Goal: Navigation & Orientation: Find specific page/section

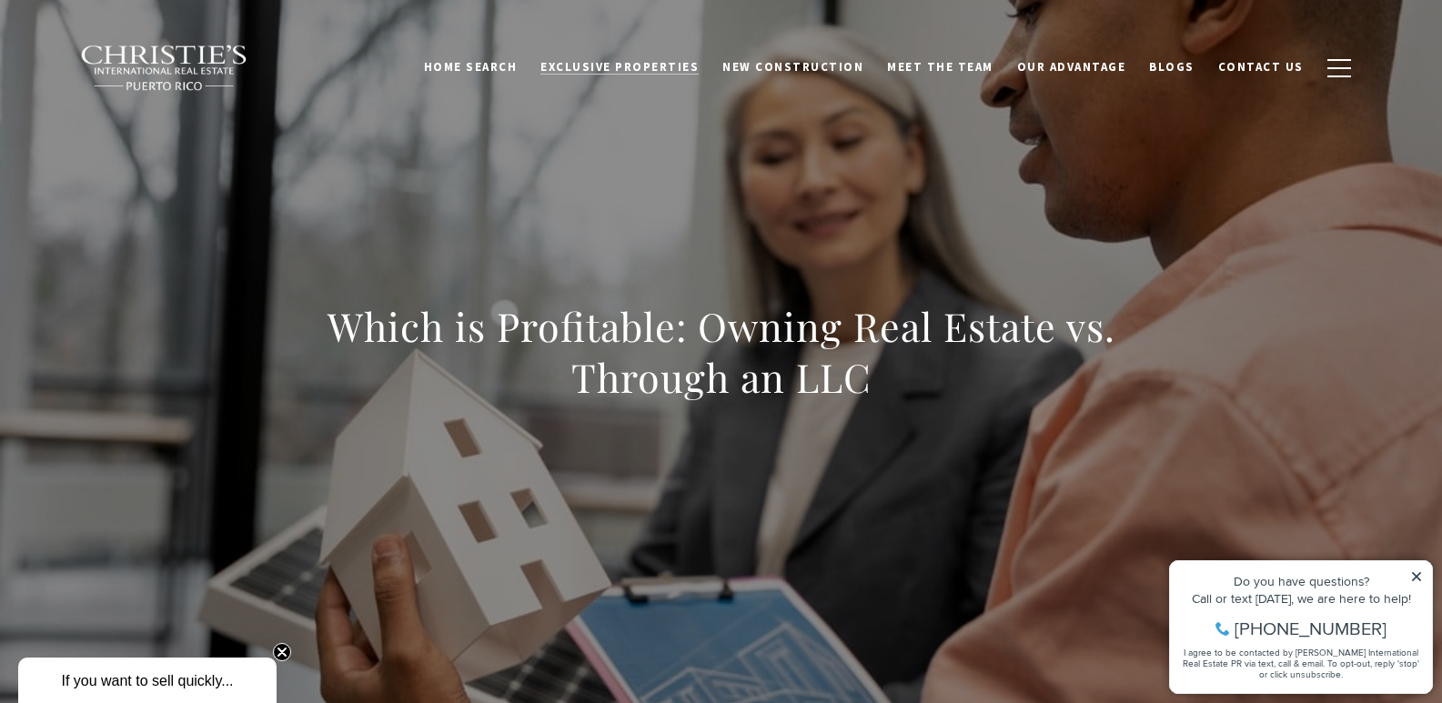
click at [676, 60] on span "Exclusive Properties" at bounding box center [619, 66] width 158 height 15
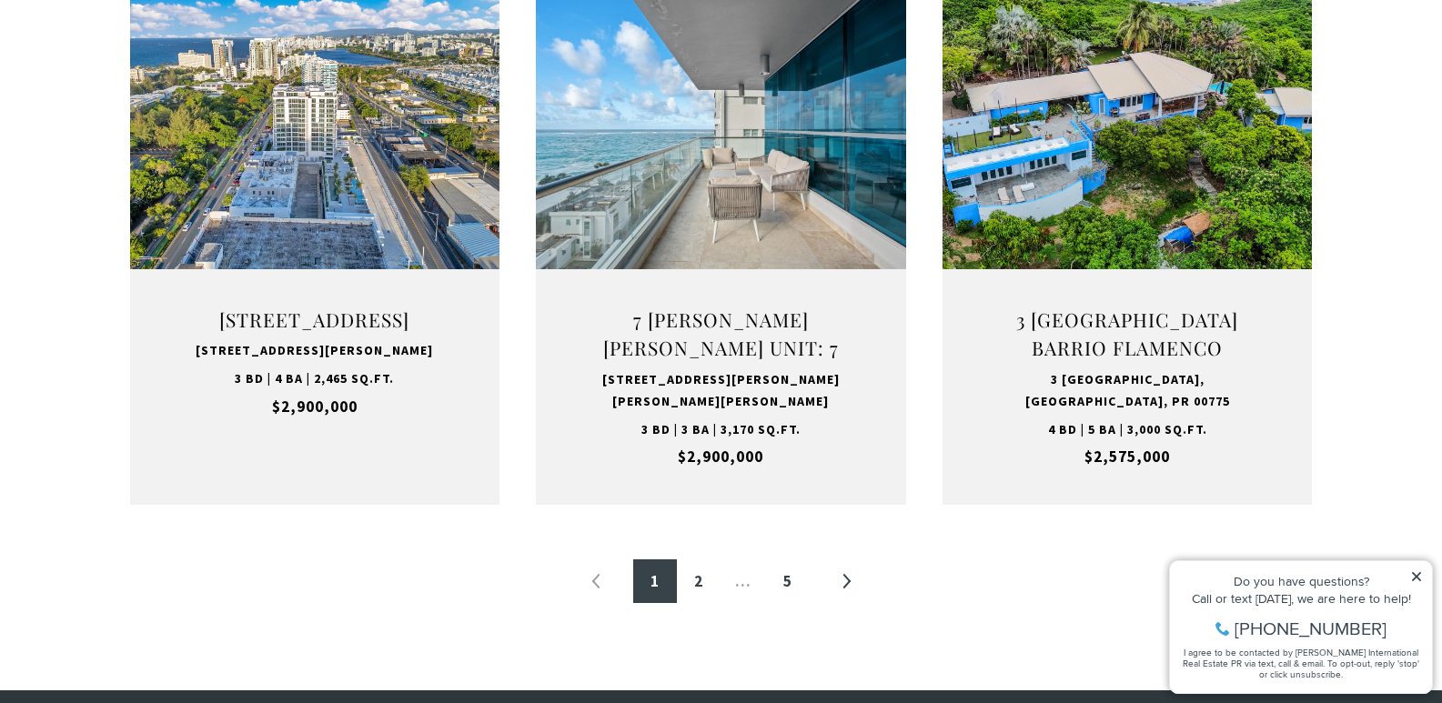
scroll to position [1919, 0]
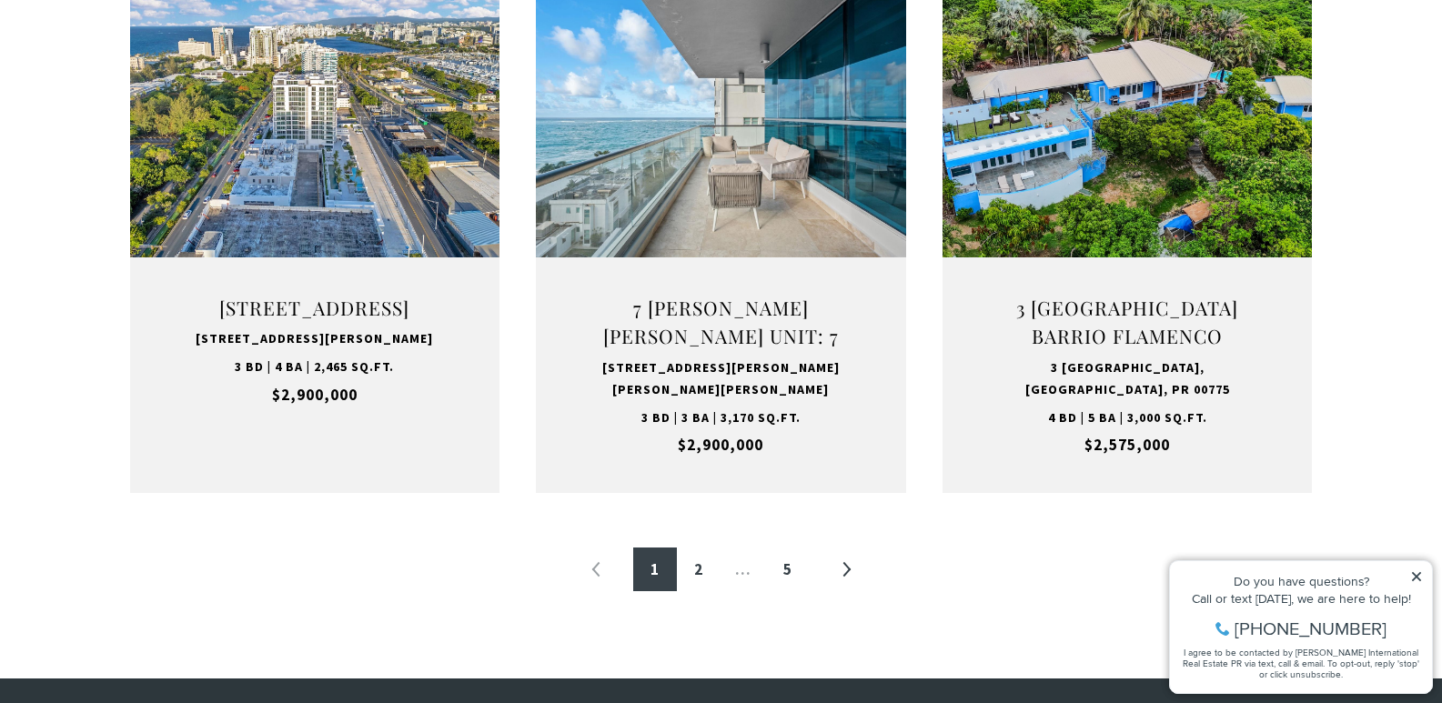
click at [1441, 296] on html "Skip to main content Enable accessibility for low vision Open the accessibility…" at bounding box center [721, 303] width 1442 height 4444
click at [701, 580] on link "2" at bounding box center [699, 570] width 44 height 44
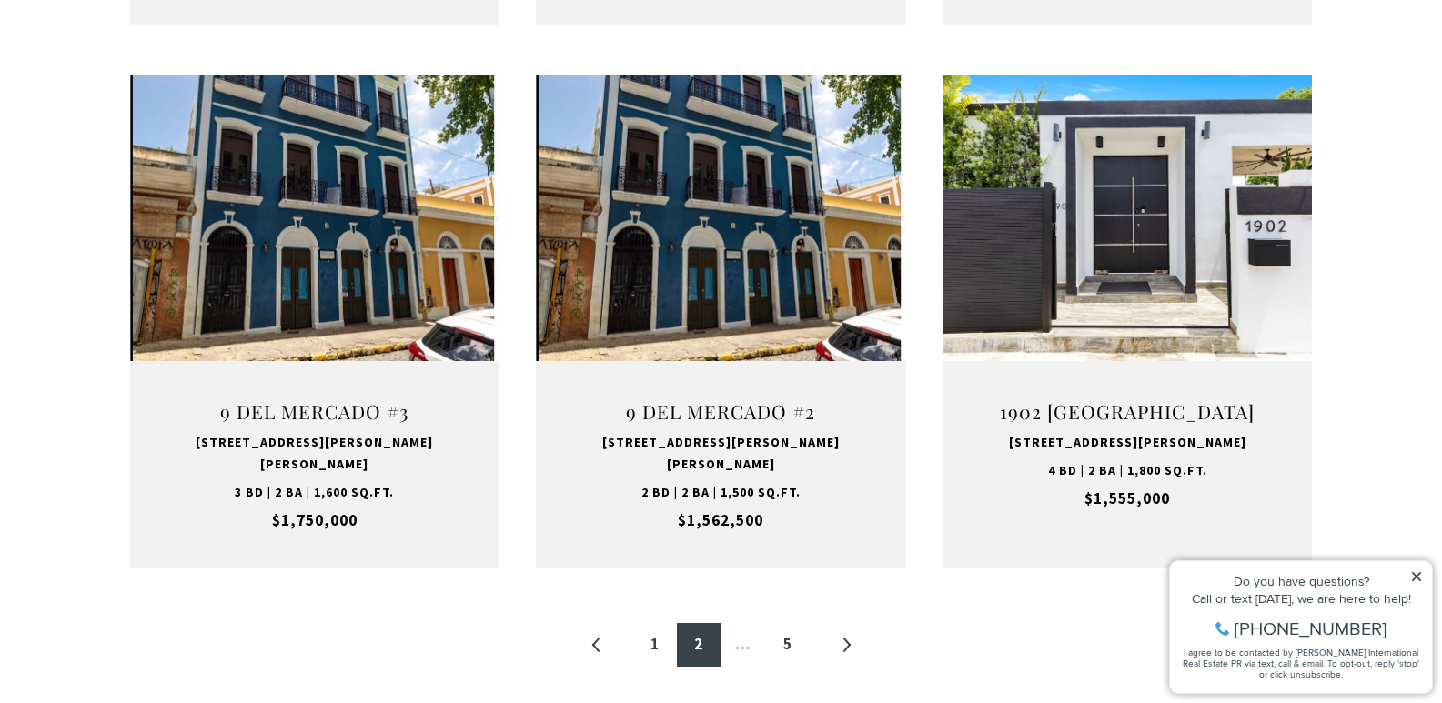
scroll to position [1821, 0]
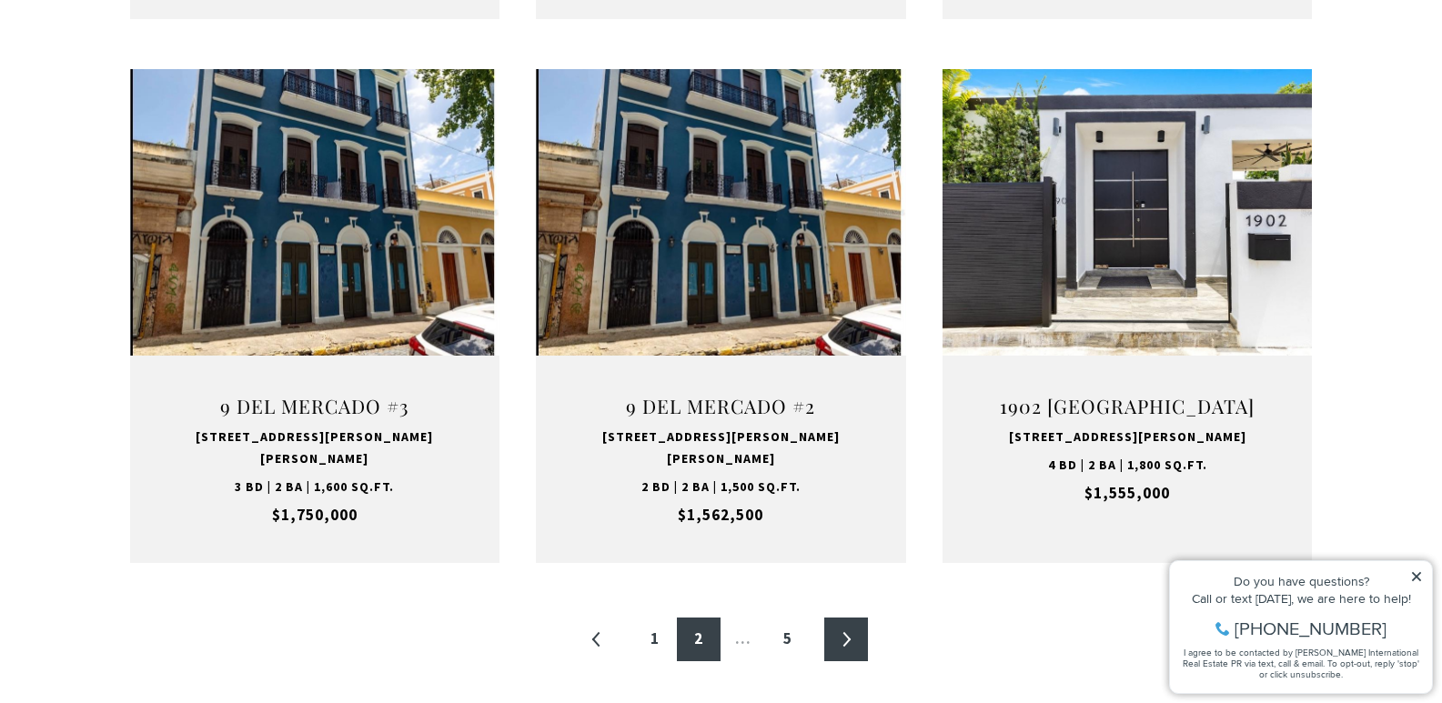
click at [849, 618] on link "»" at bounding box center [846, 640] width 44 height 44
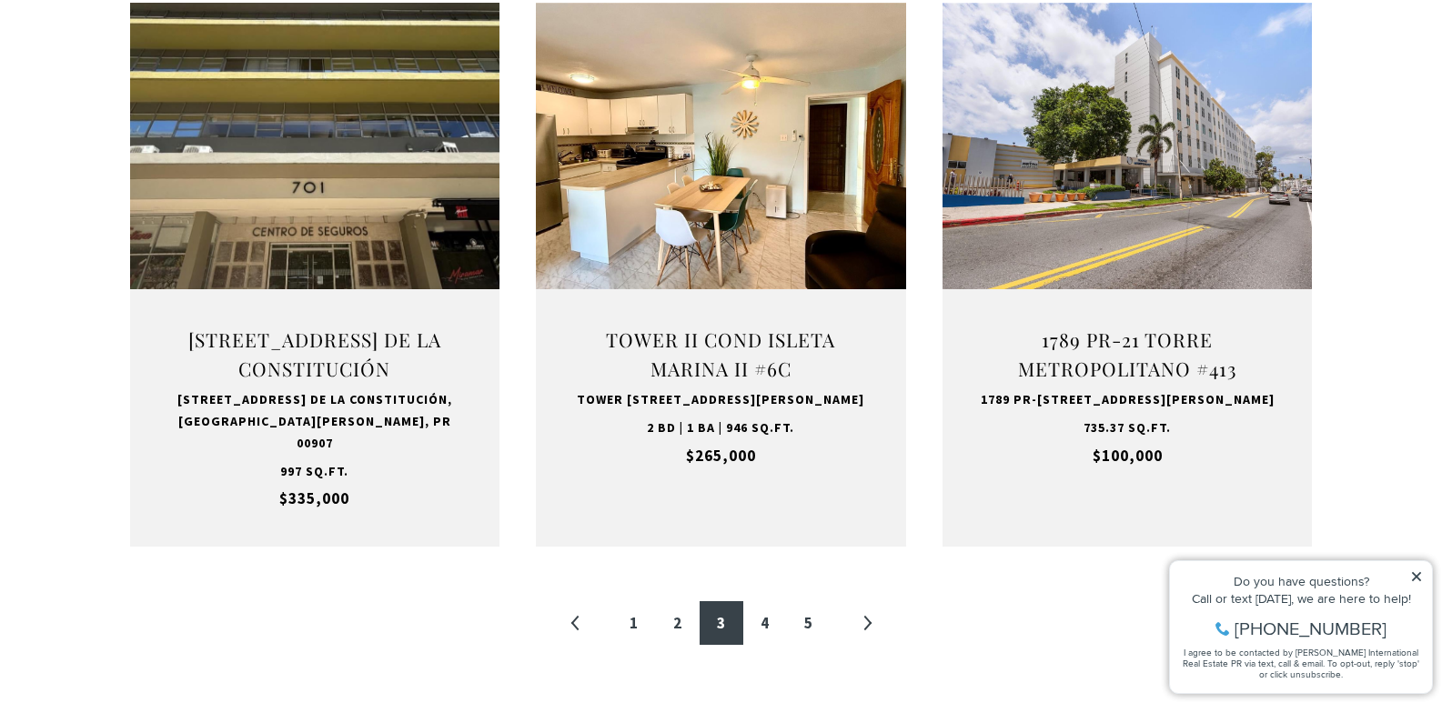
scroll to position [1886, 0]
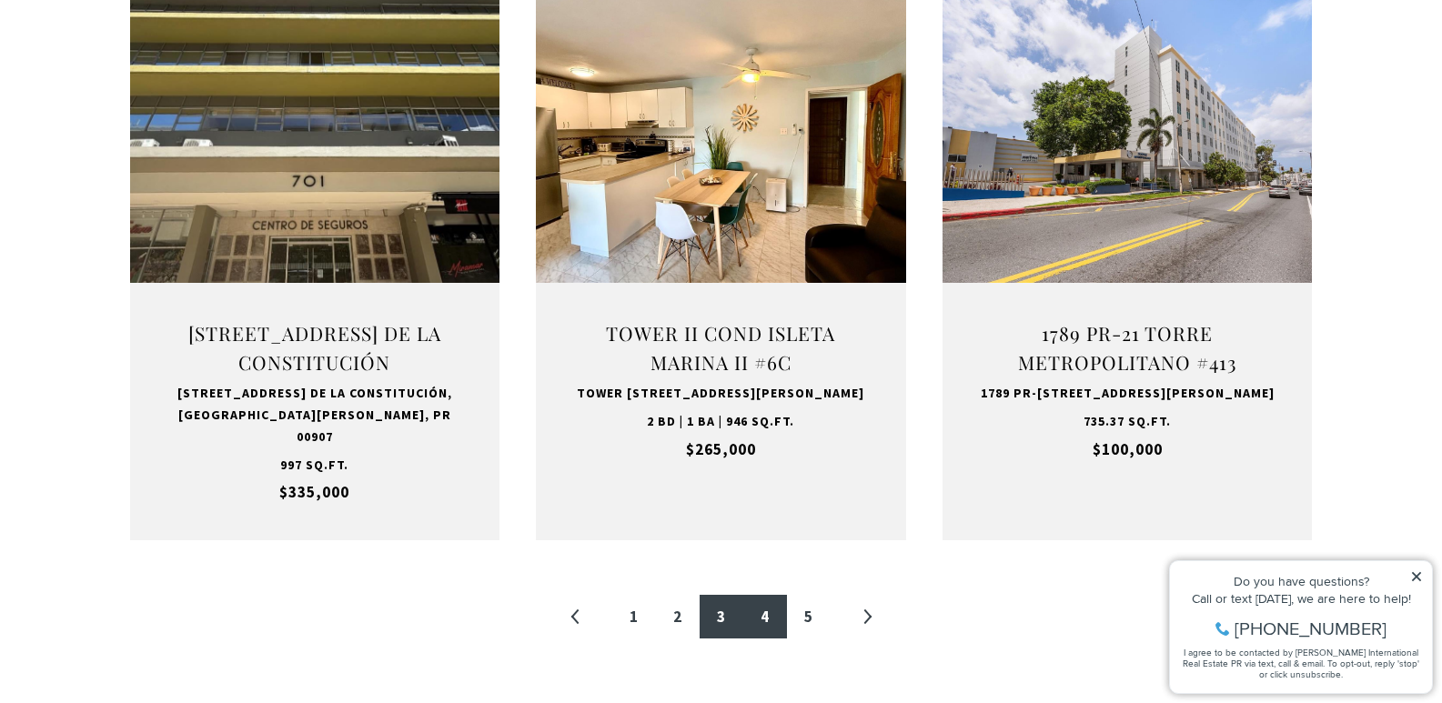
click at [770, 595] on link "4" at bounding box center [765, 617] width 44 height 44
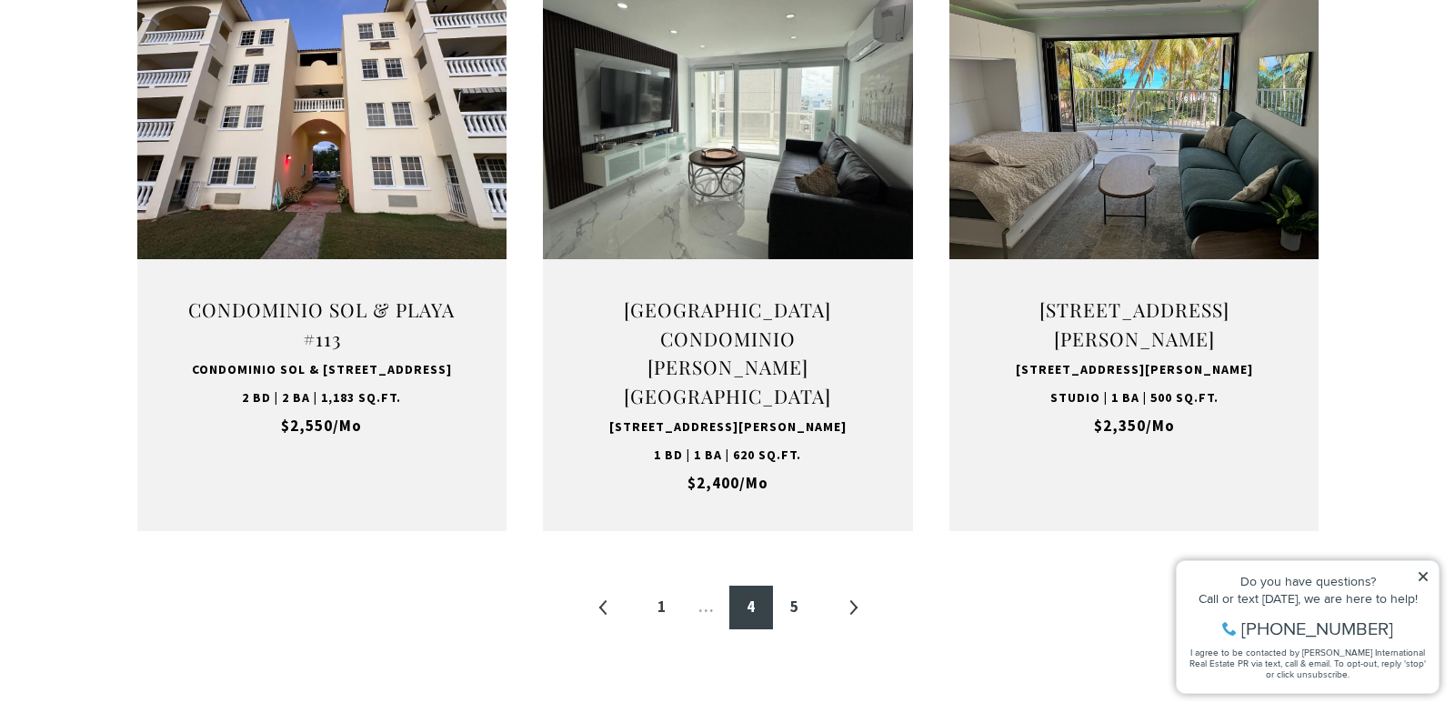
scroll to position [1895, 0]
